Goal: Task Accomplishment & Management: Manage account settings

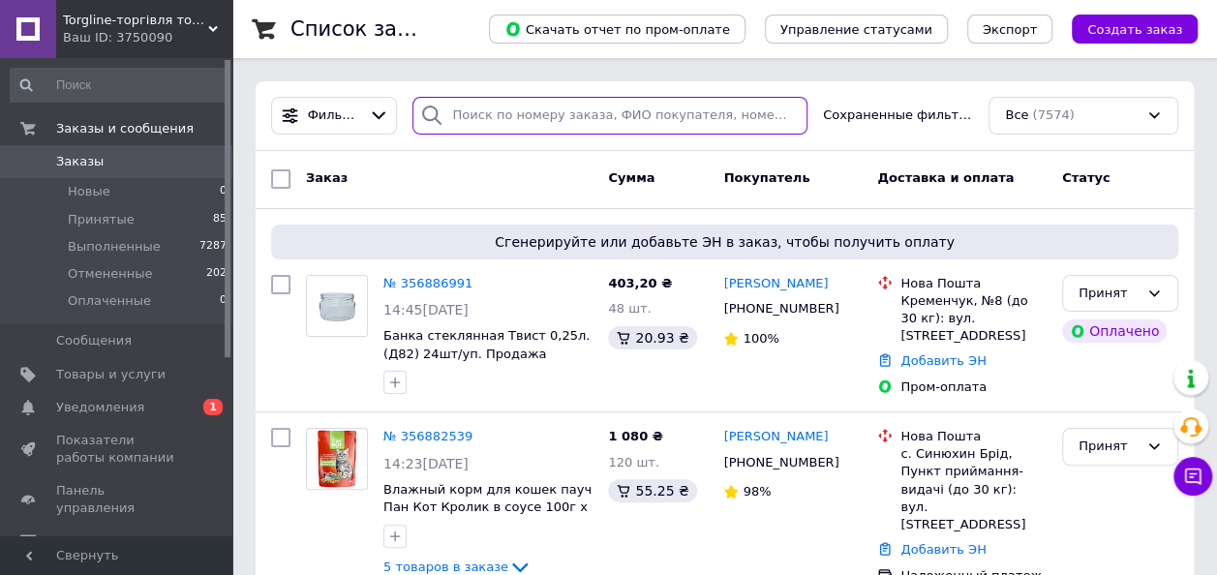
click at [494, 118] on input "search" at bounding box center [609, 116] width 395 height 38
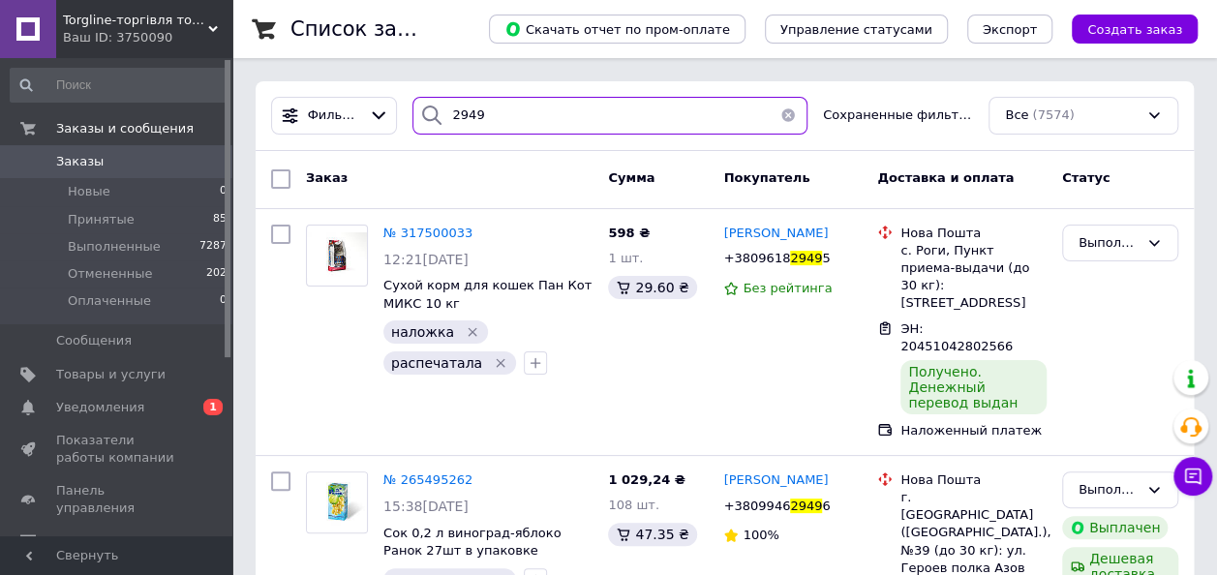
click at [612, 110] on input "2949" at bounding box center [609, 116] width 395 height 38
type input "2"
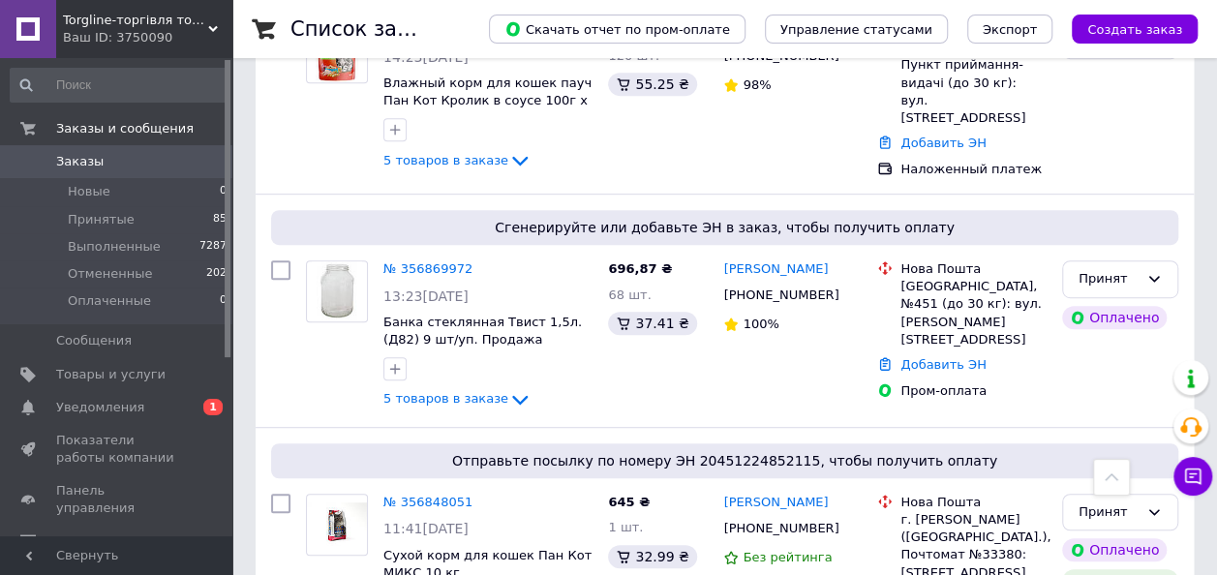
scroll to position [506, 0]
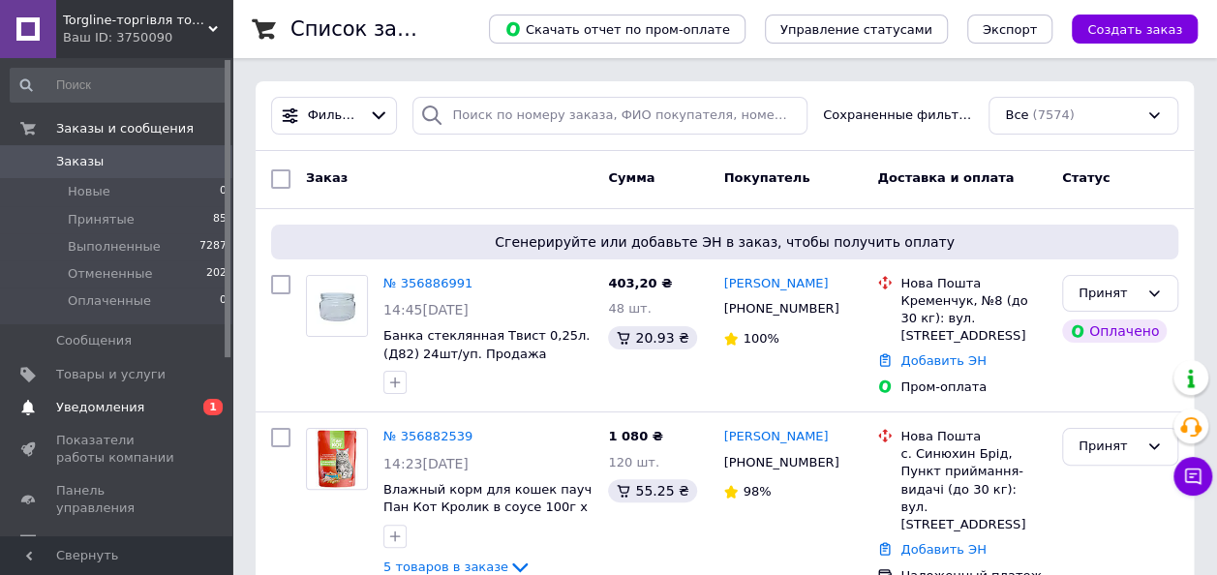
click at [89, 408] on span "Уведомления" at bounding box center [100, 407] width 88 height 17
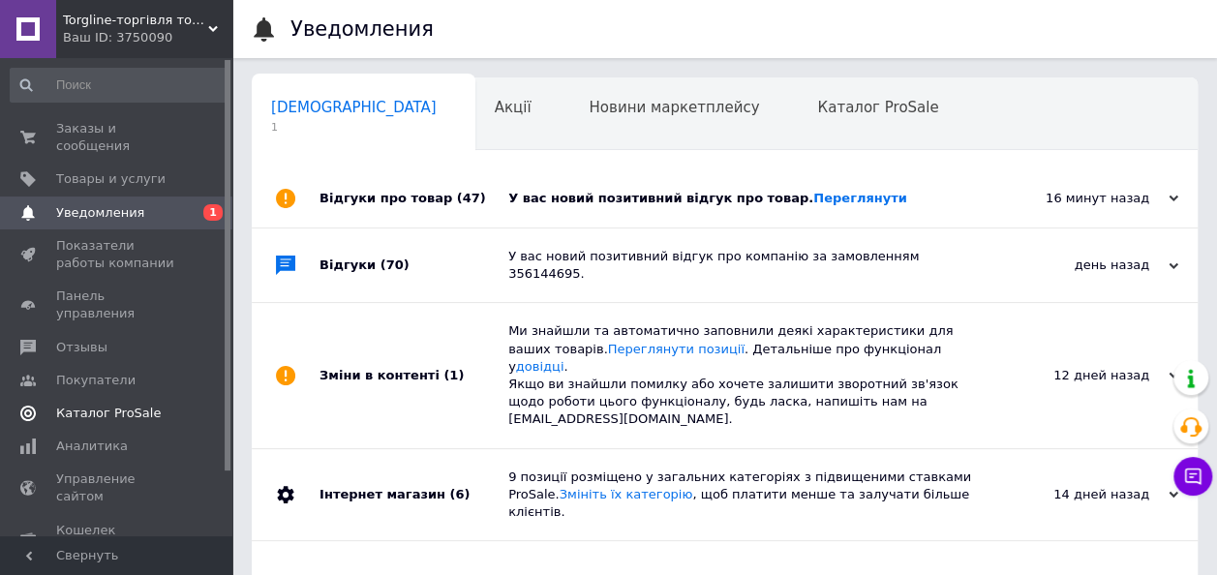
scroll to position [0, 10]
click at [579, 116] on span "Новини маркетплейсу" at bounding box center [664, 107] width 170 height 17
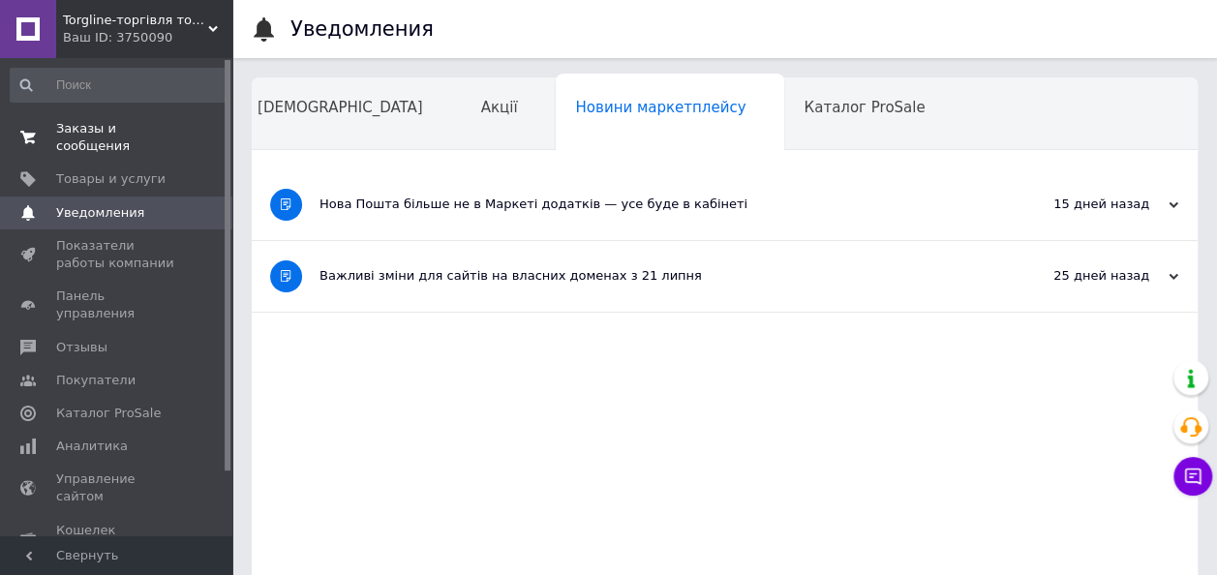
click at [128, 126] on span "Заказы и сообщения" at bounding box center [117, 137] width 123 height 35
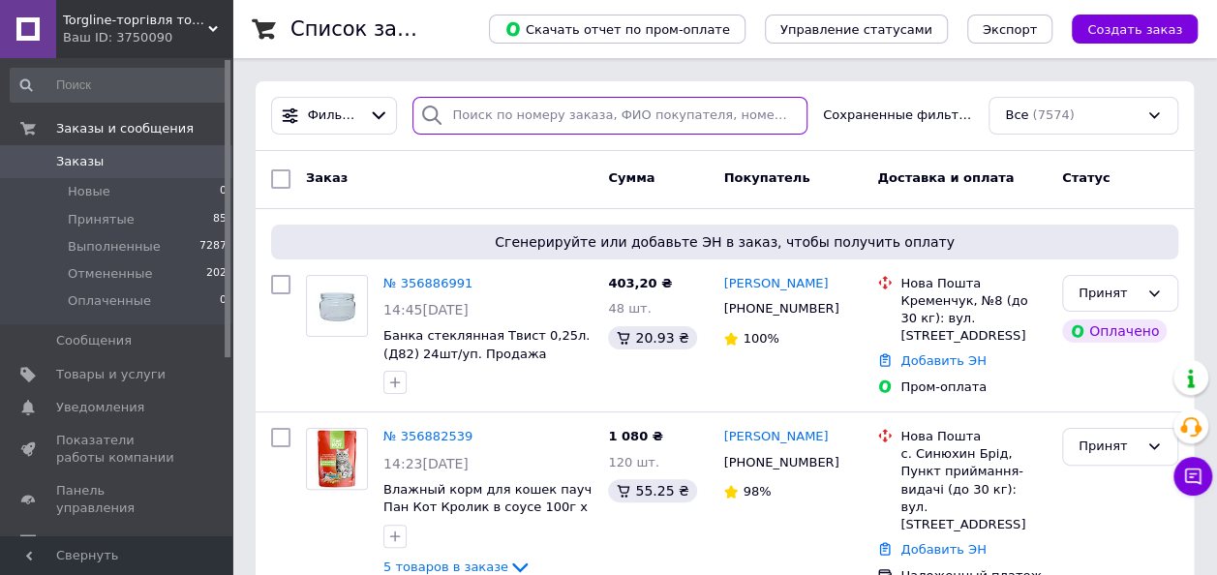
click at [509, 130] on input "search" at bounding box center [609, 116] width 395 height 38
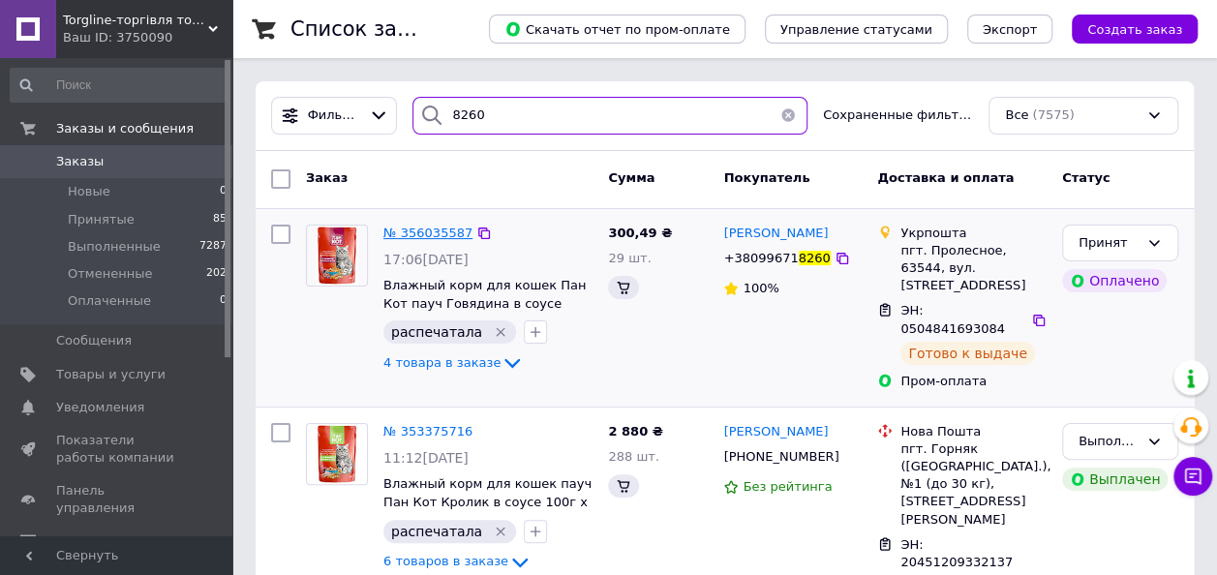
type input "8260"
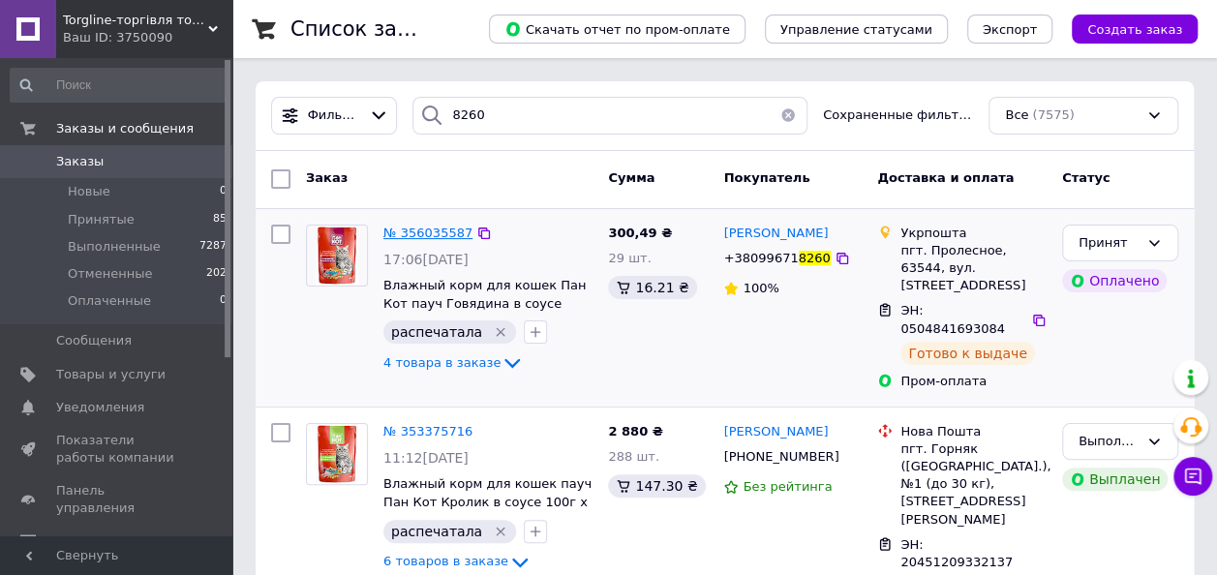
click at [440, 236] on span "№ 356035587" at bounding box center [427, 233] width 89 height 15
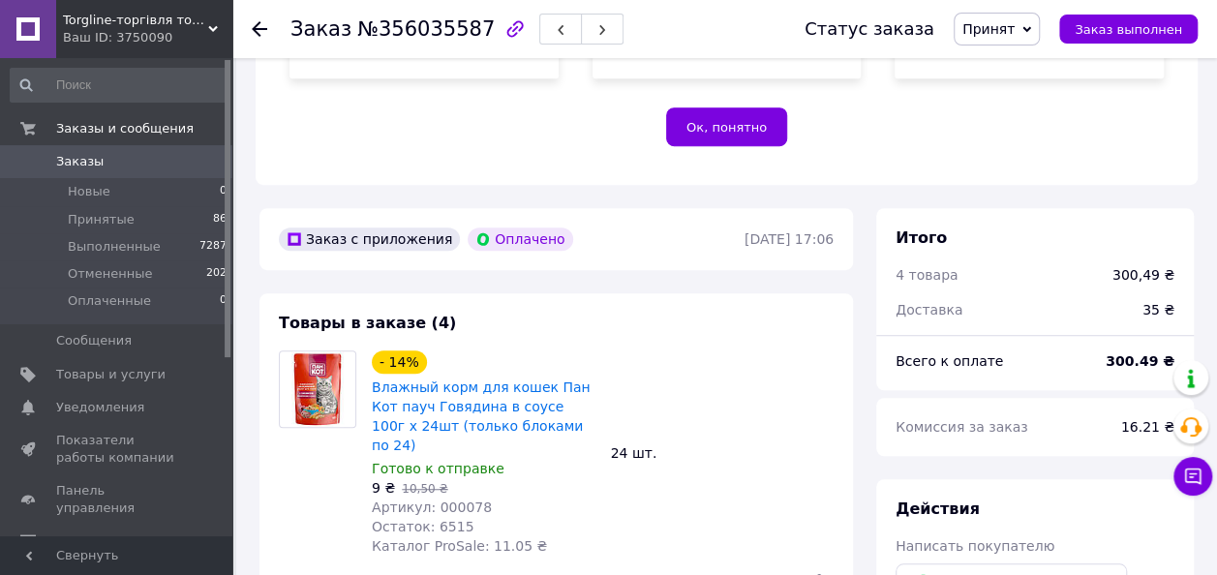
scroll to position [419, 0]
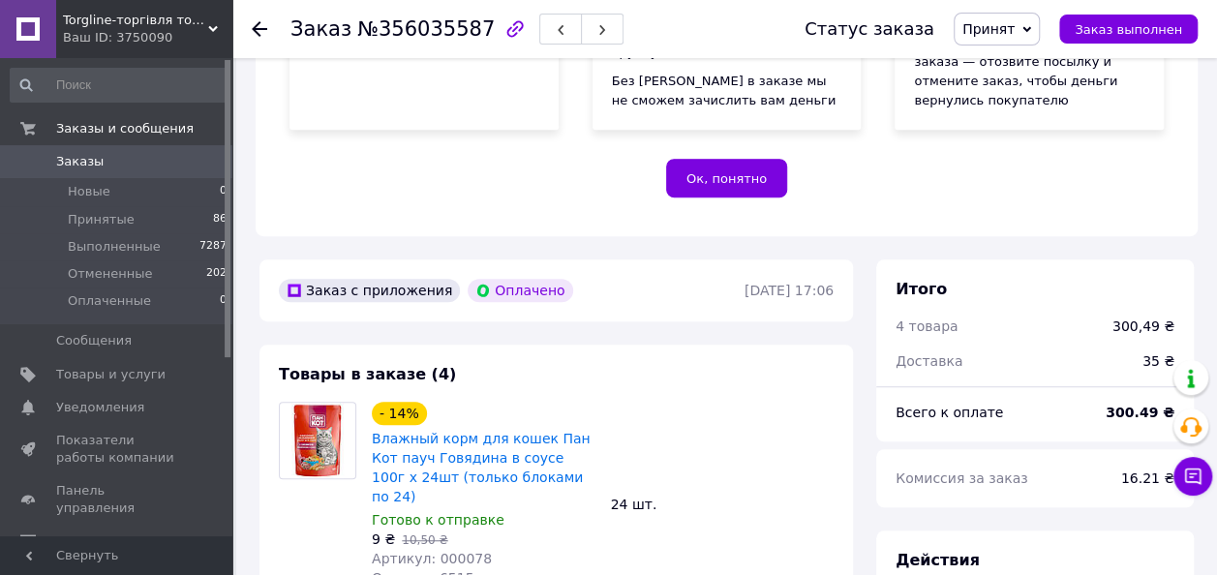
click at [263, 31] on icon at bounding box center [259, 28] width 15 height 15
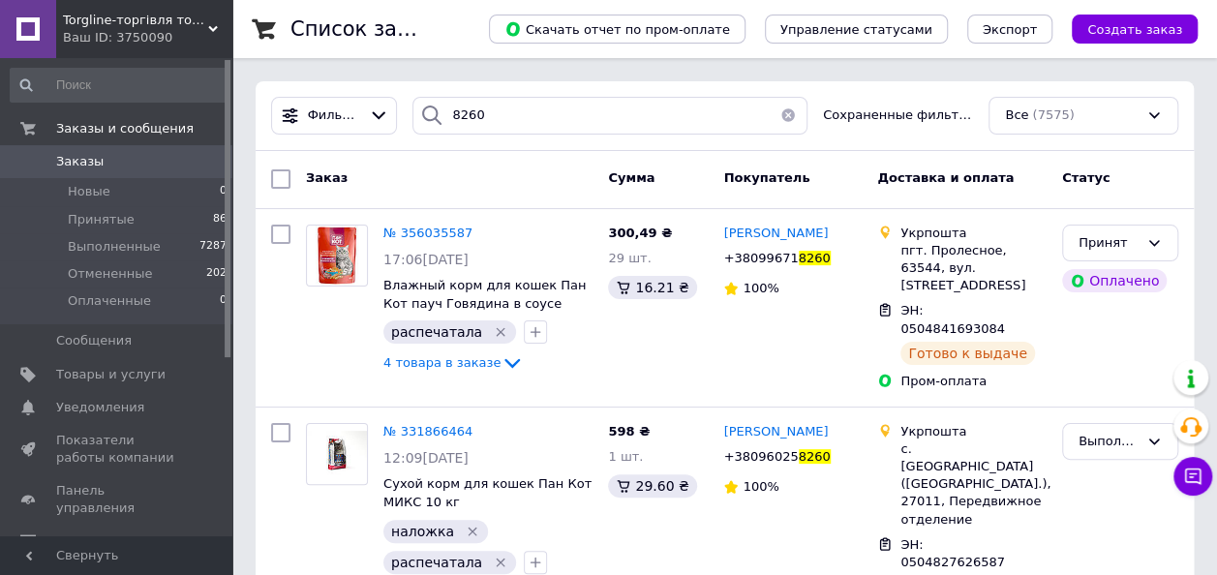
click at [786, 114] on button "button" at bounding box center [788, 116] width 39 height 38
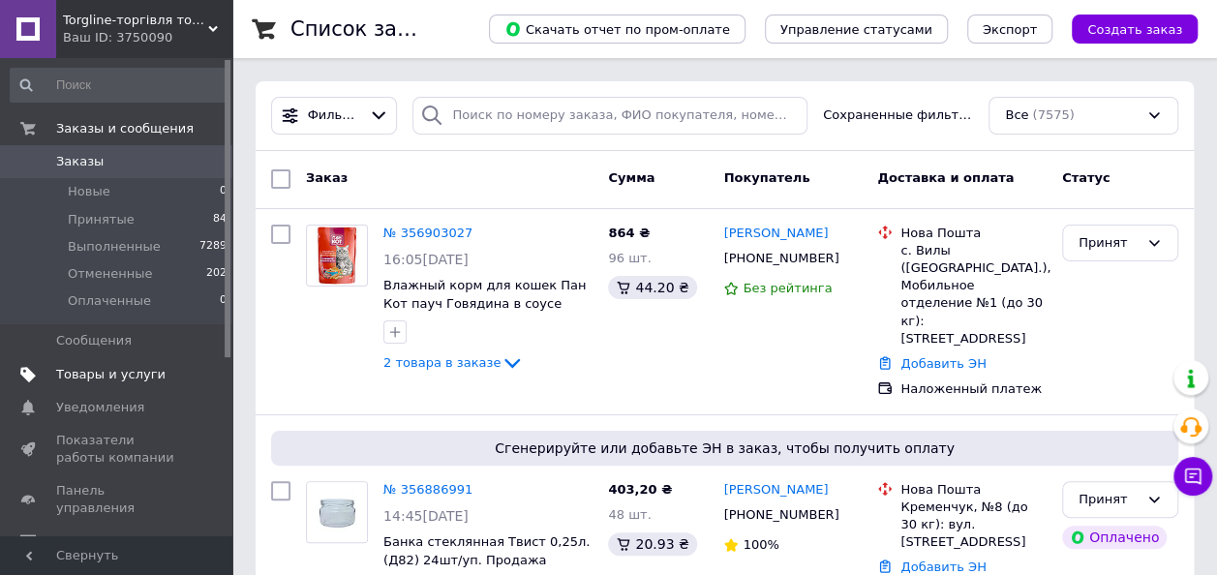
click at [89, 379] on span "Товары и услуги" at bounding box center [110, 374] width 109 height 17
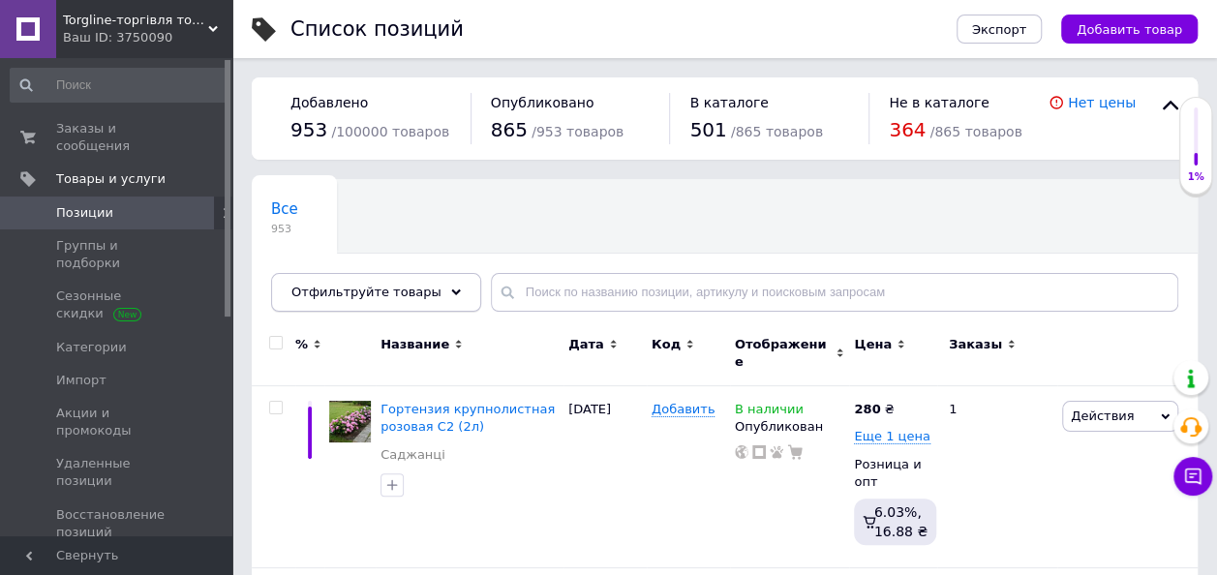
click at [451, 290] on use at bounding box center [456, 291] width 10 height 6
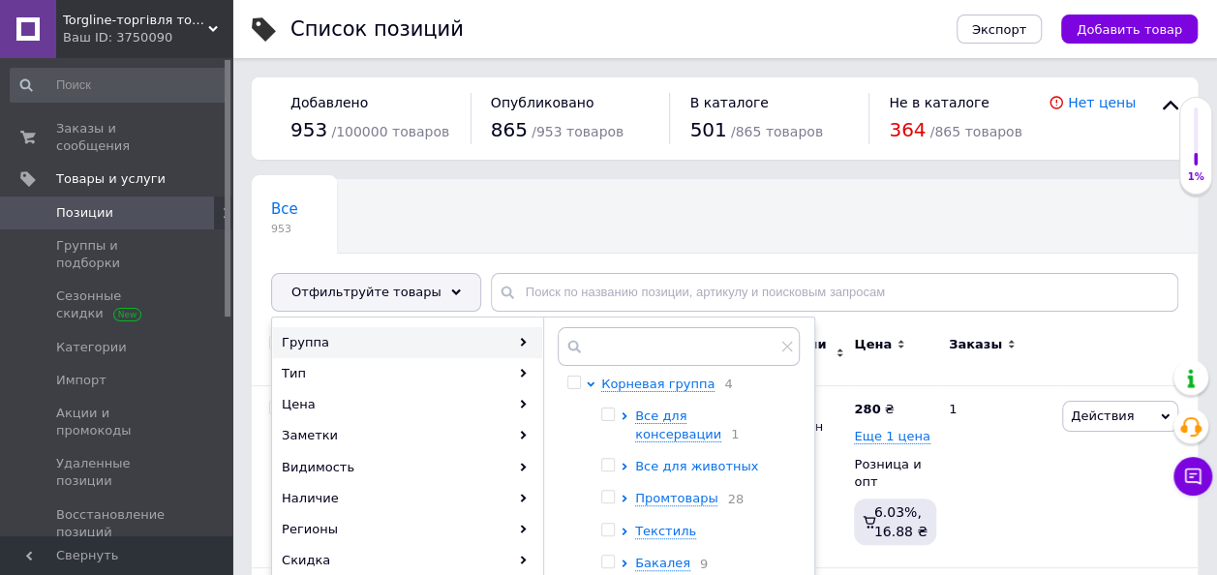
click at [697, 459] on span "Все для животных" at bounding box center [696, 466] width 123 height 15
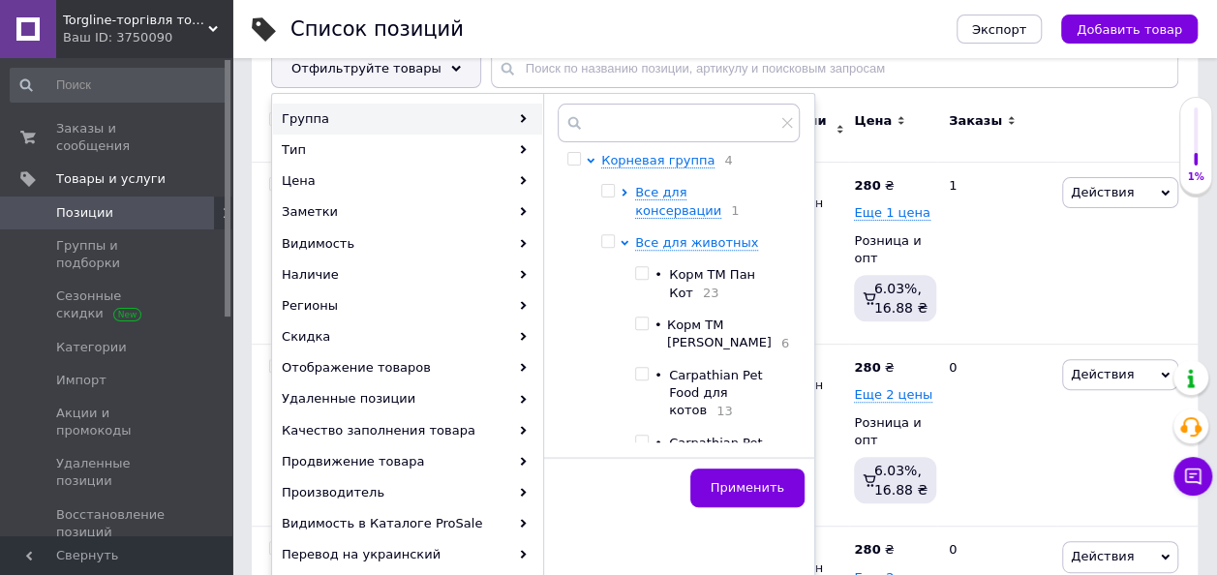
scroll to position [228, 0]
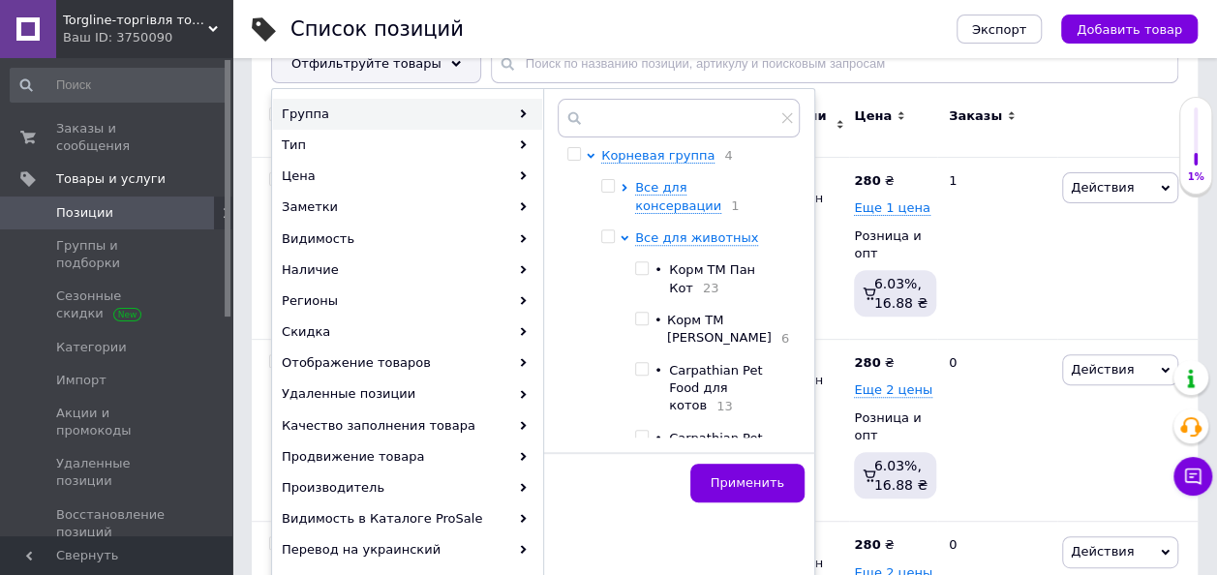
click at [643, 363] on input "checkbox" at bounding box center [641, 369] width 13 height 13
checkbox input "true"
click at [742, 477] on span "Применить" at bounding box center [748, 482] width 74 height 15
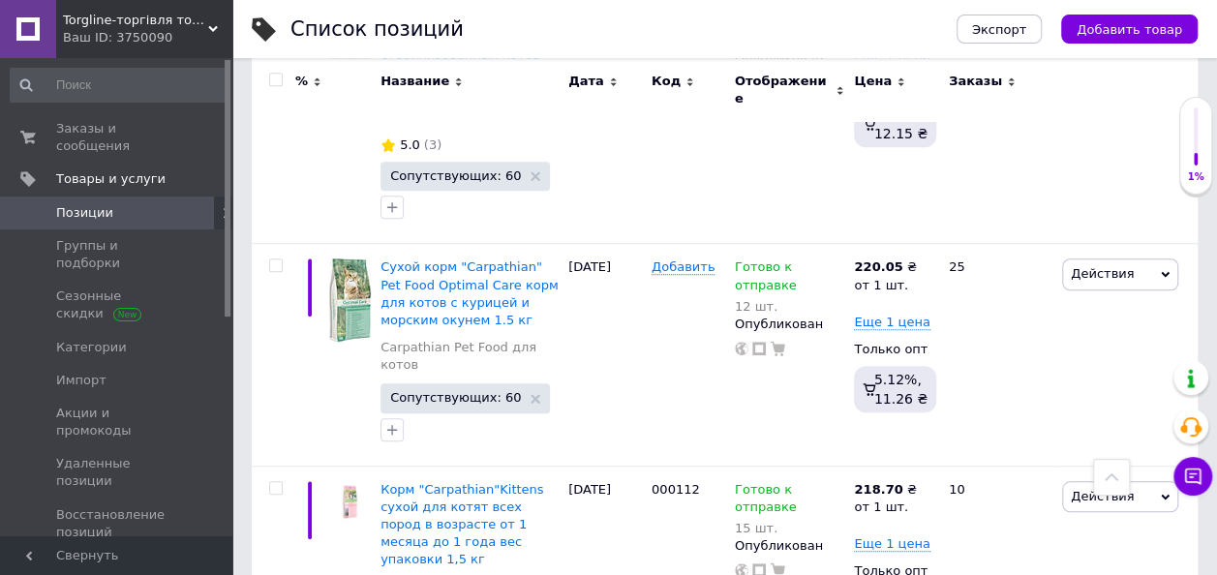
scroll to position [616, 0]
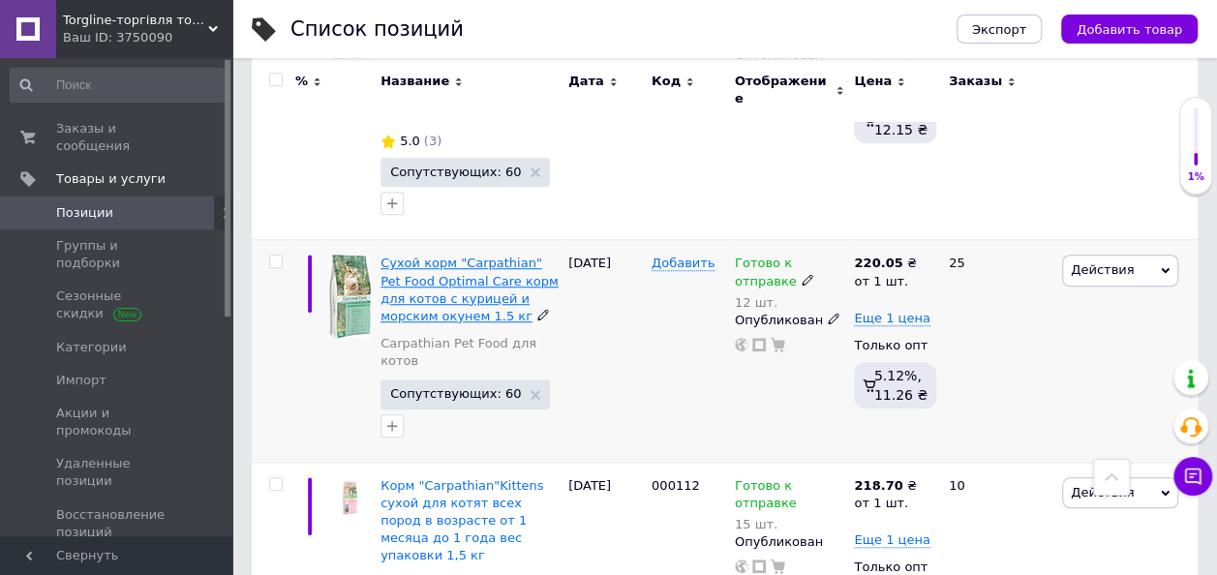
click at [470, 256] on span "Сухой корм "Carpathian" Pet Food Optimal Care корм для котов с курицей и морски…" at bounding box center [469, 290] width 178 height 68
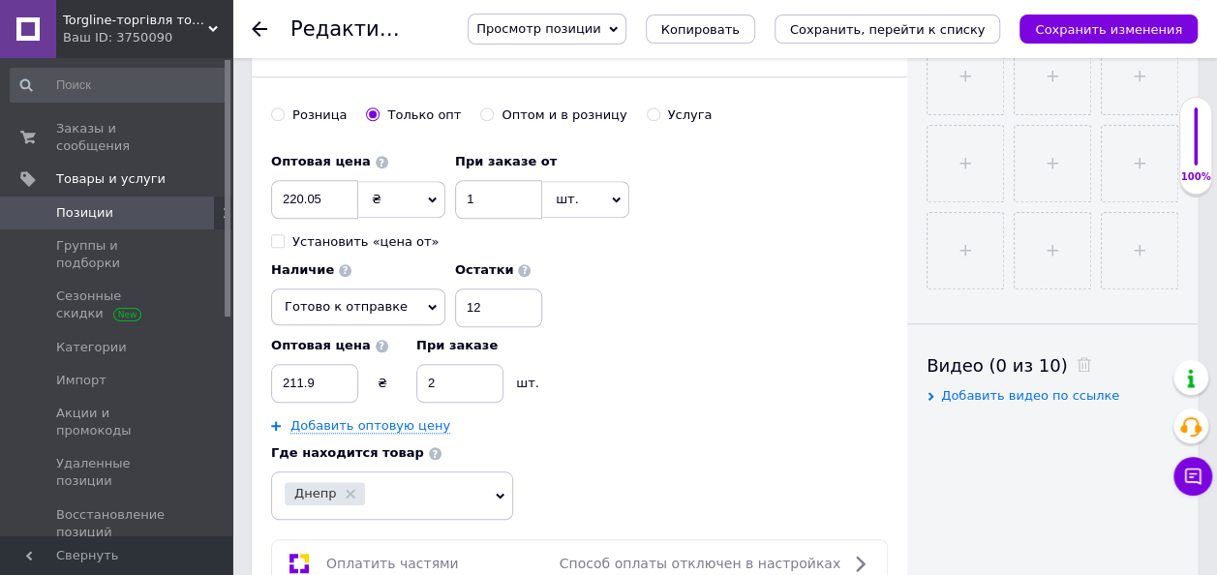
scroll to position [719, 0]
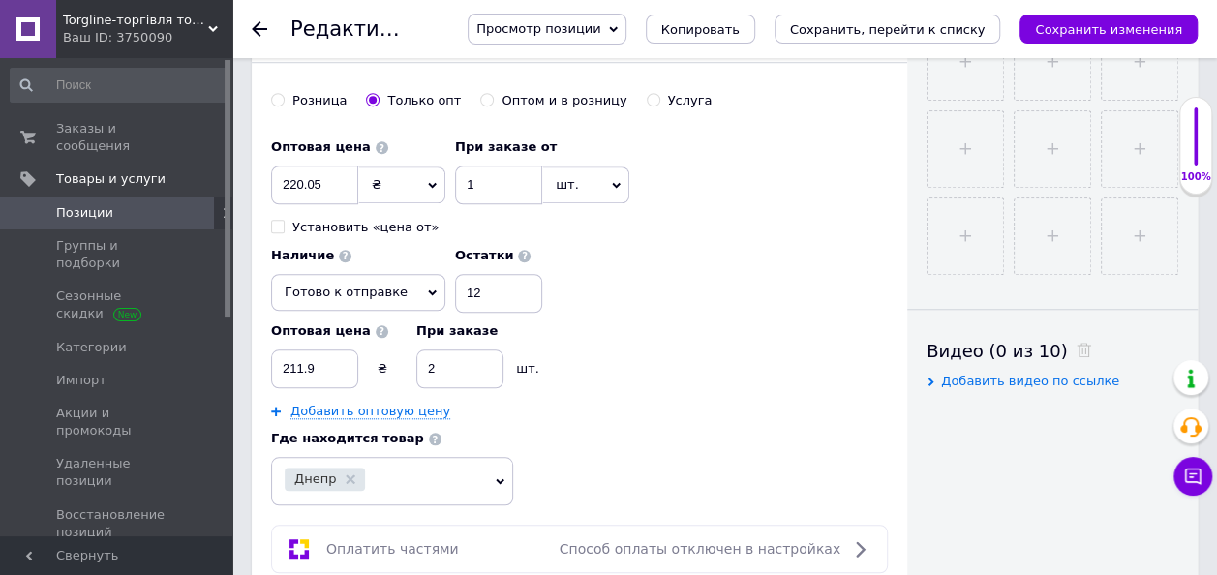
click at [428, 288] on icon at bounding box center [432, 292] width 9 height 9
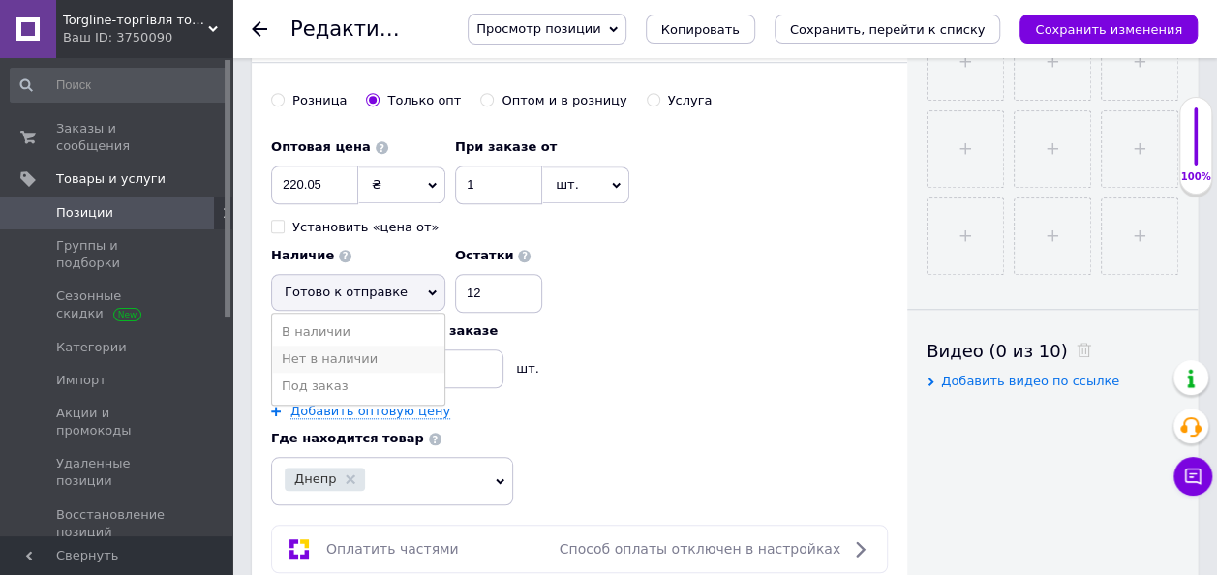
click at [374, 353] on li "Нет в наличии" at bounding box center [358, 359] width 172 height 27
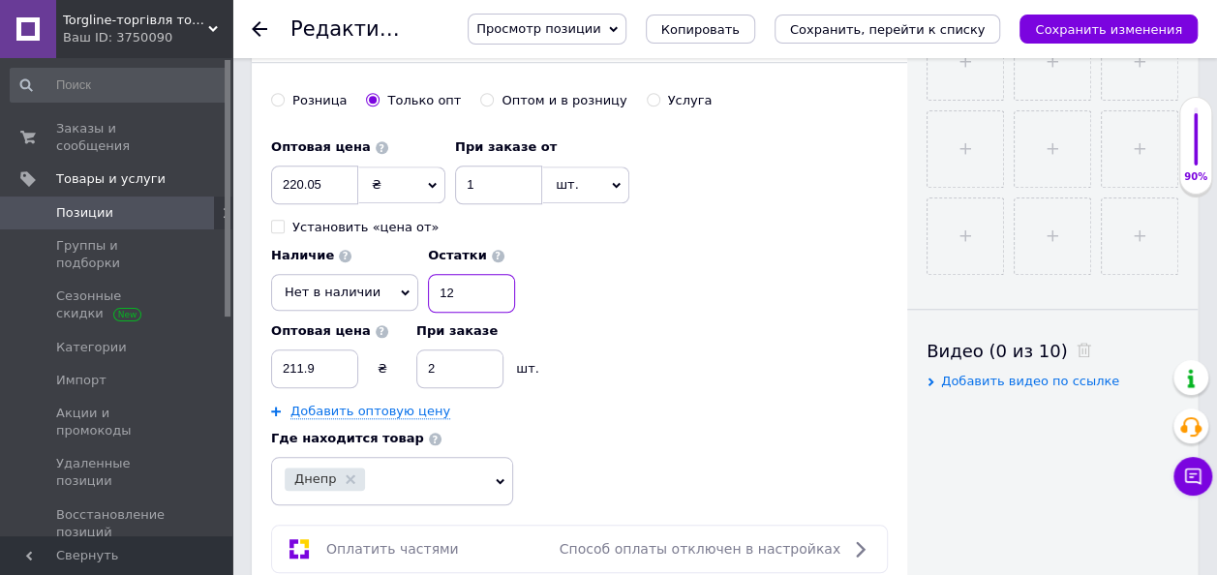
click at [515, 274] on input "12" at bounding box center [471, 293] width 87 height 39
type input "1"
type input "0"
click at [879, 39] on button "Сохранить, перейти к списку" at bounding box center [887, 29] width 227 height 29
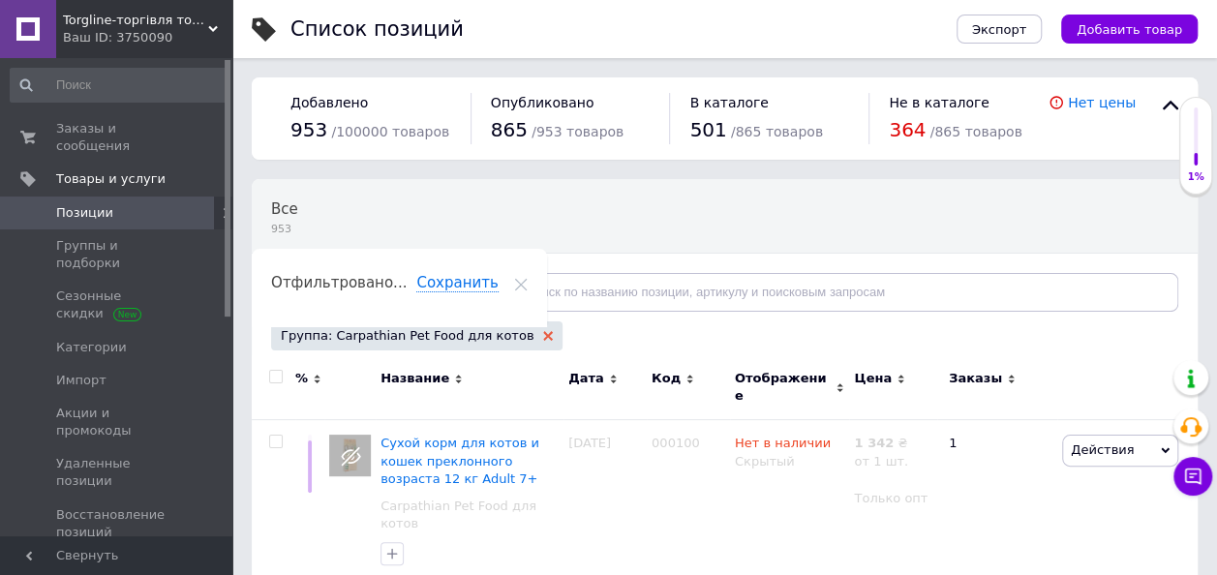
click at [543, 337] on icon at bounding box center [548, 336] width 10 height 10
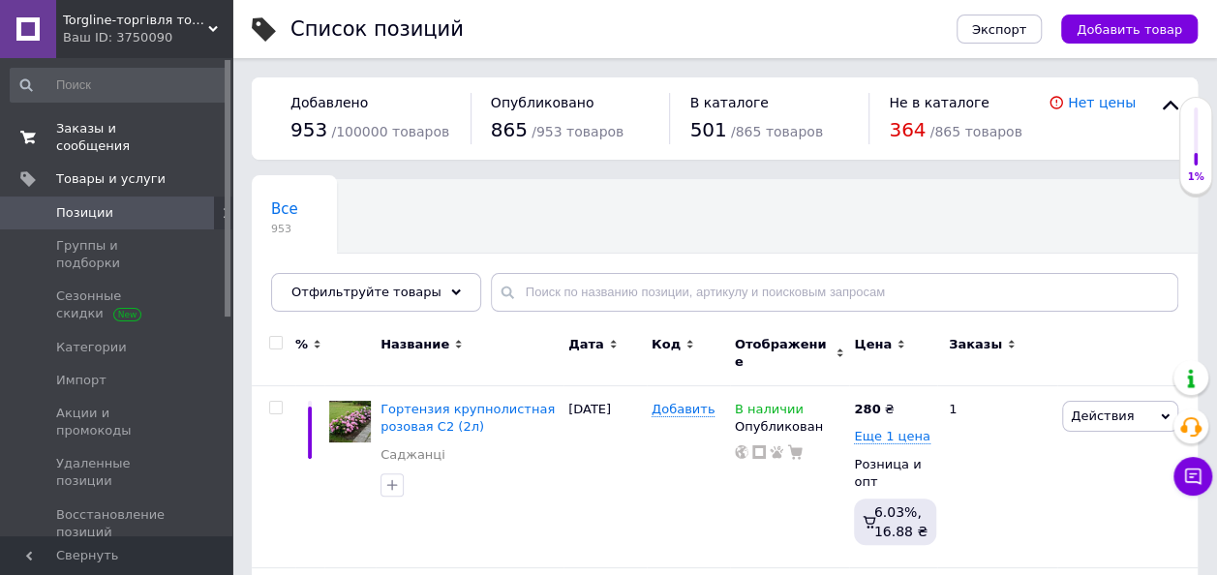
click at [143, 126] on span "Заказы и сообщения" at bounding box center [117, 137] width 123 height 35
